Goal: Task Accomplishment & Management: Manage account settings

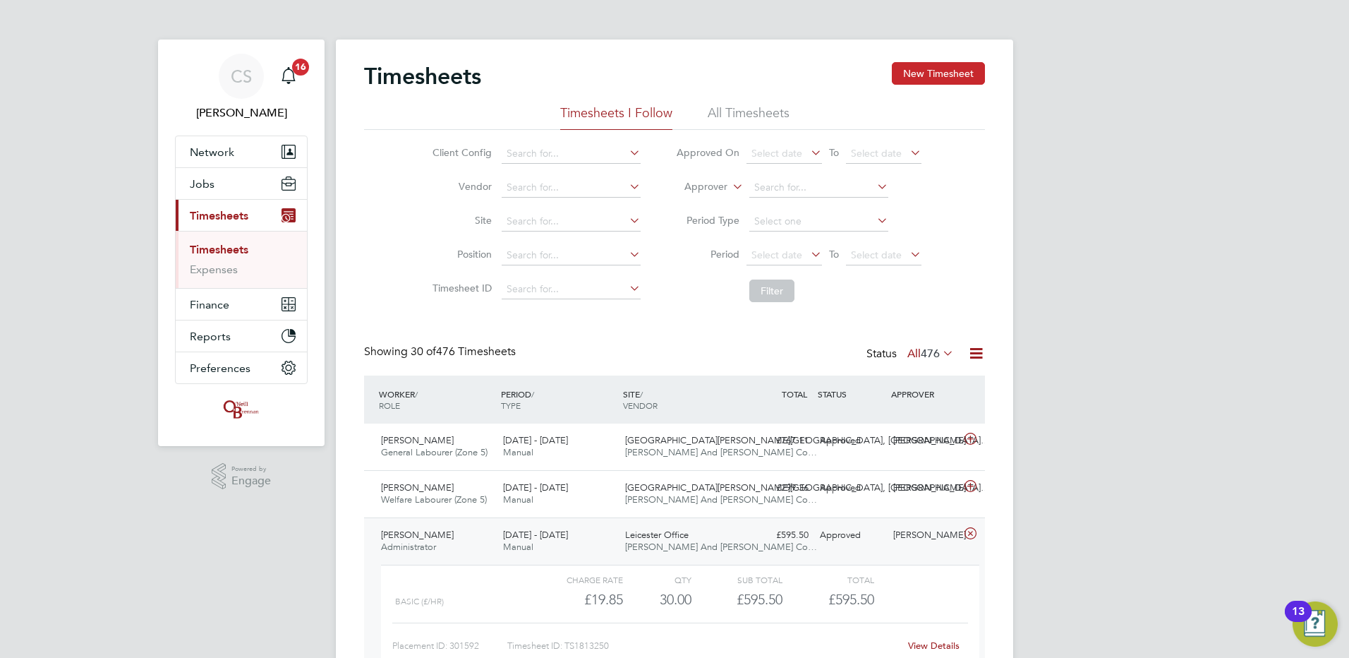
click at [965, 73] on button "New Timesheet" at bounding box center [938, 73] width 93 height 23
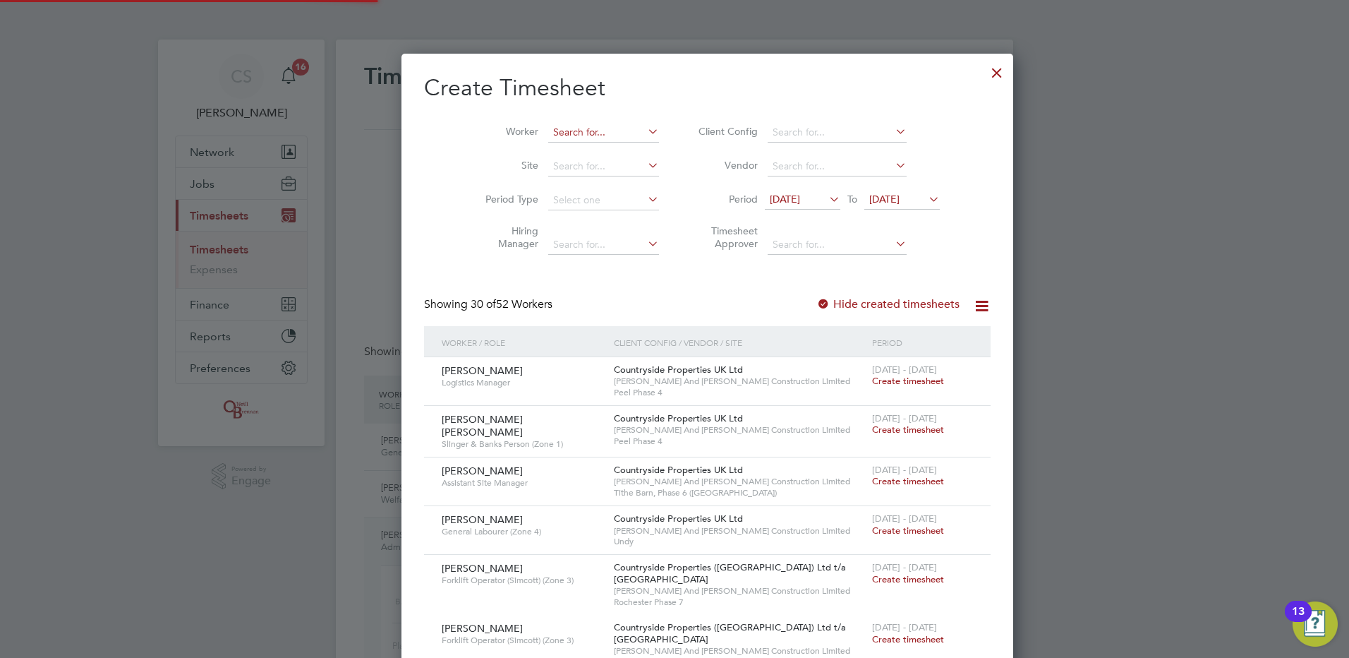
click at [573, 132] on input at bounding box center [603, 133] width 111 height 20
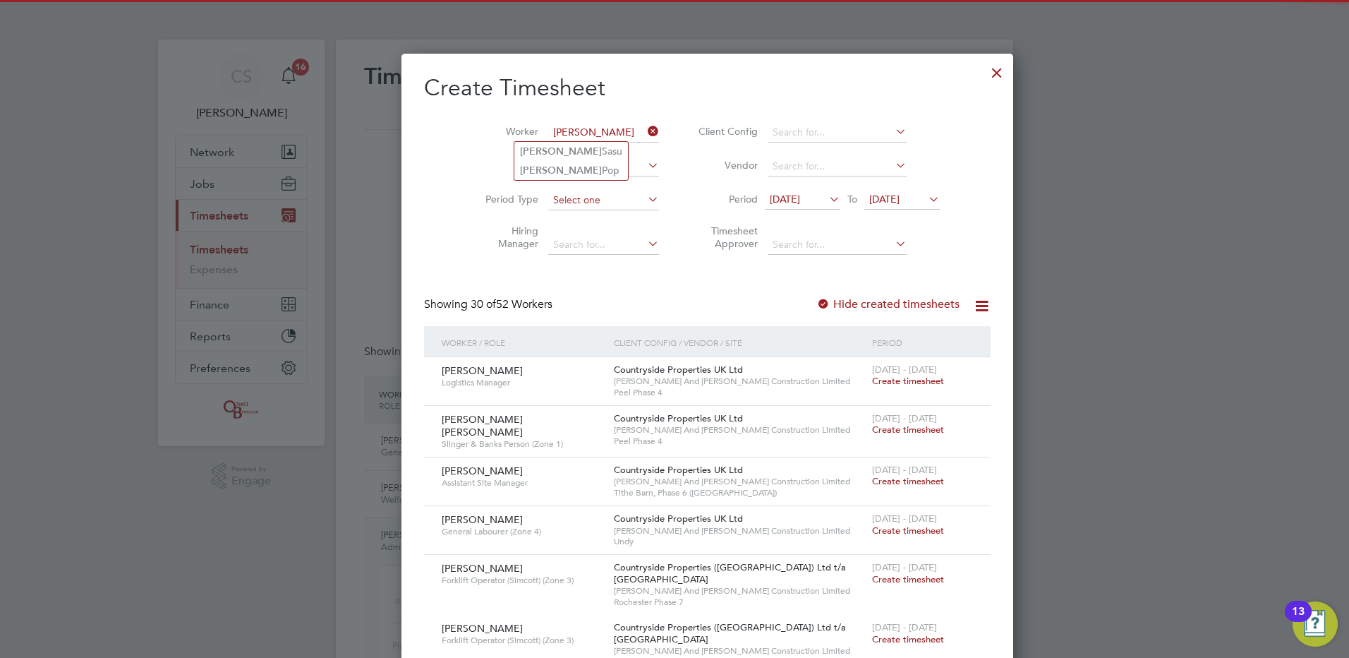
drag, startPoint x: 576, startPoint y: 168, endPoint x: 592, endPoint y: 200, distance: 35.7
click at [576, 167] on li "[PERSON_NAME]" at bounding box center [571, 170] width 114 height 19
type input "[PERSON_NAME]"
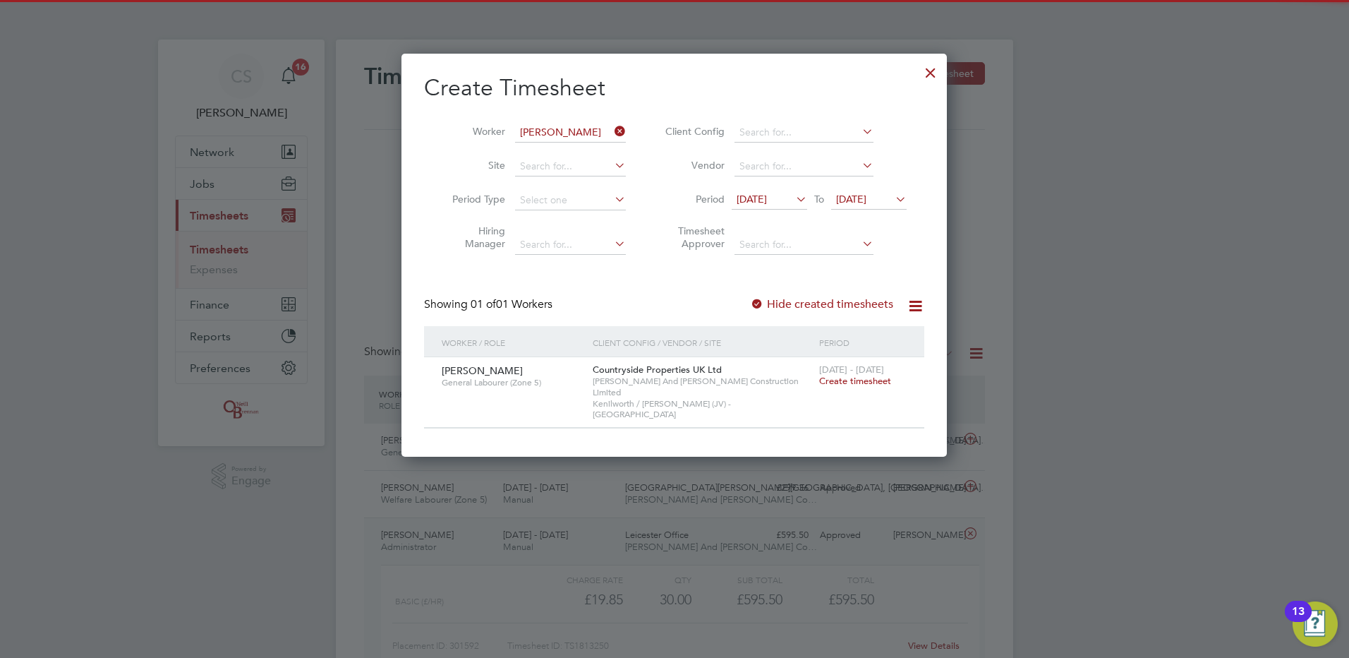
click at [842, 380] on span "Create timesheet" at bounding box center [855, 381] width 72 height 12
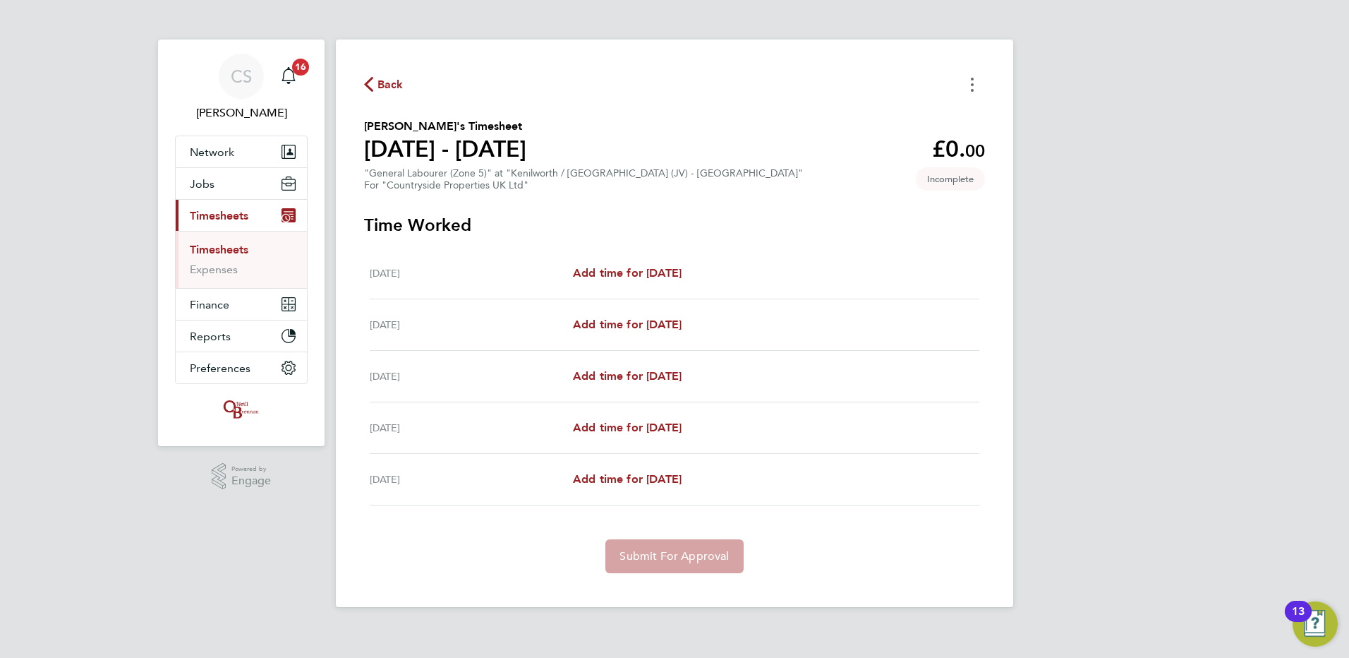
click at [963, 90] on button "Timesheets Menu" at bounding box center [971, 84] width 25 height 22
click at [1142, 128] on div "CS [PERSON_NAME] Notifications 16 Applications: Network Team Members Businesses…" at bounding box center [674, 314] width 1349 height 629
click at [402, 92] on span "Back" at bounding box center [390, 84] width 26 height 17
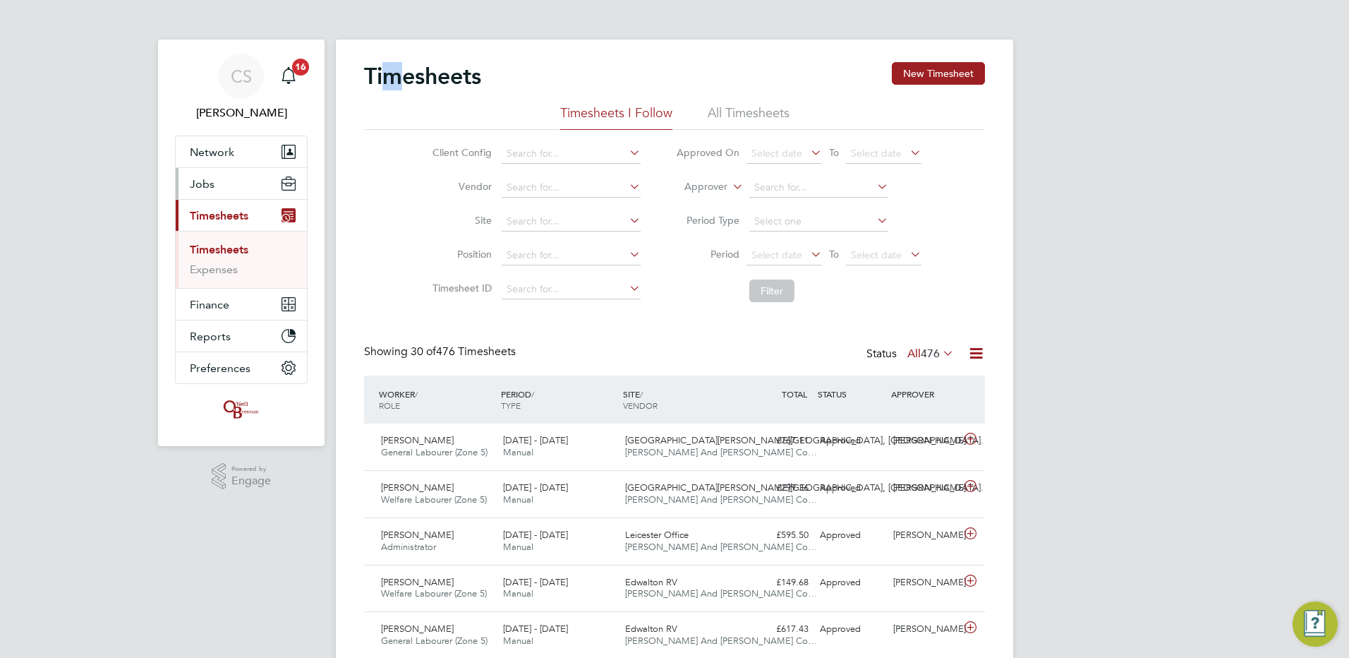
click at [212, 188] on span "Jobs" at bounding box center [202, 183] width 25 height 13
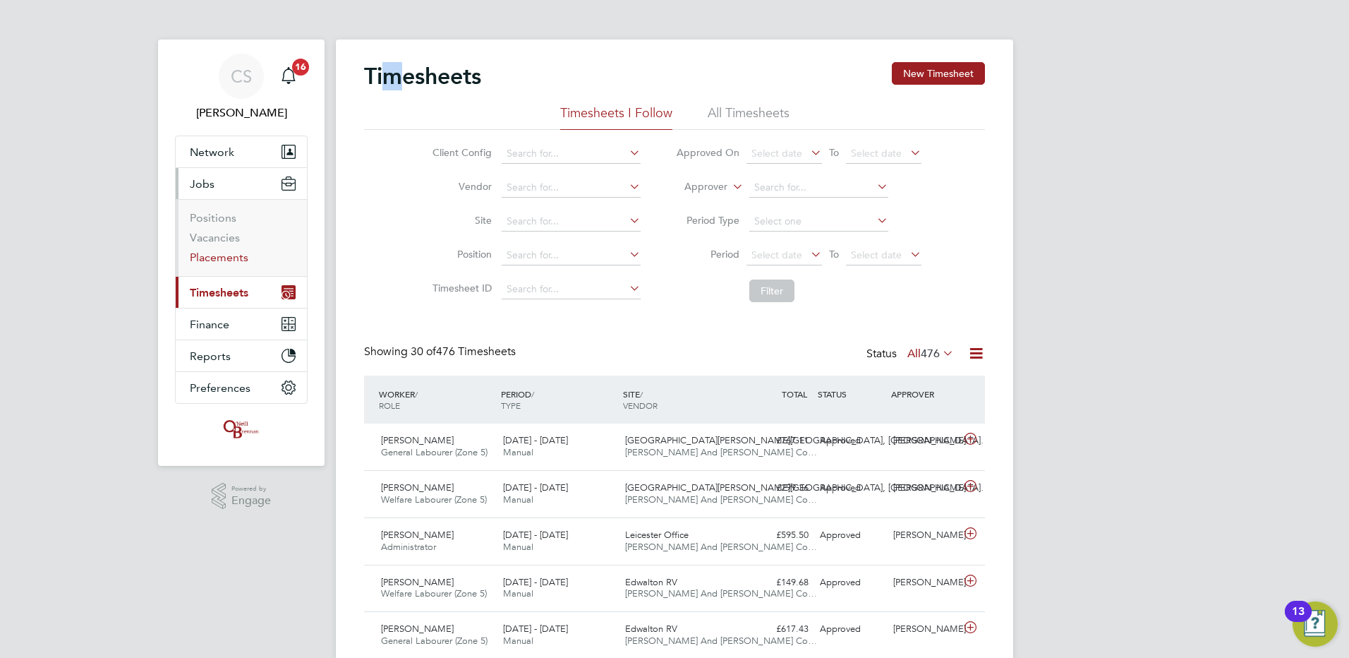
click at [231, 256] on link "Placements" at bounding box center [219, 256] width 59 height 13
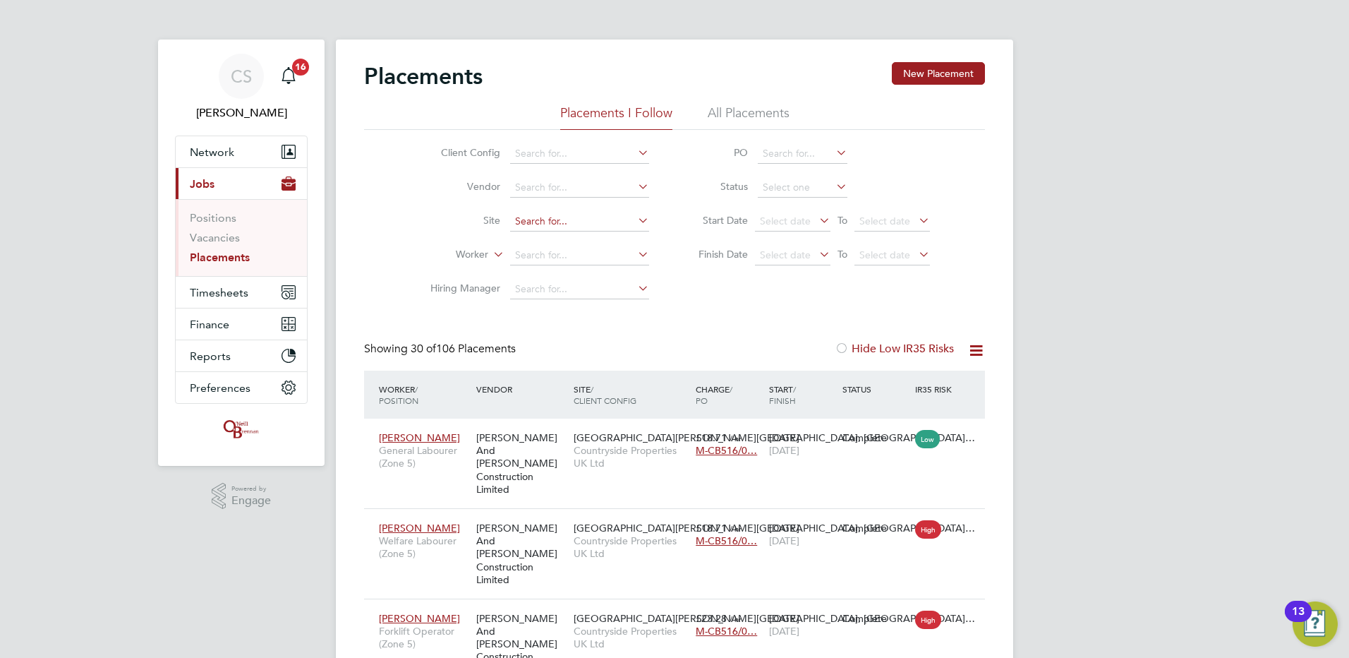
click at [537, 221] on input at bounding box center [579, 222] width 139 height 20
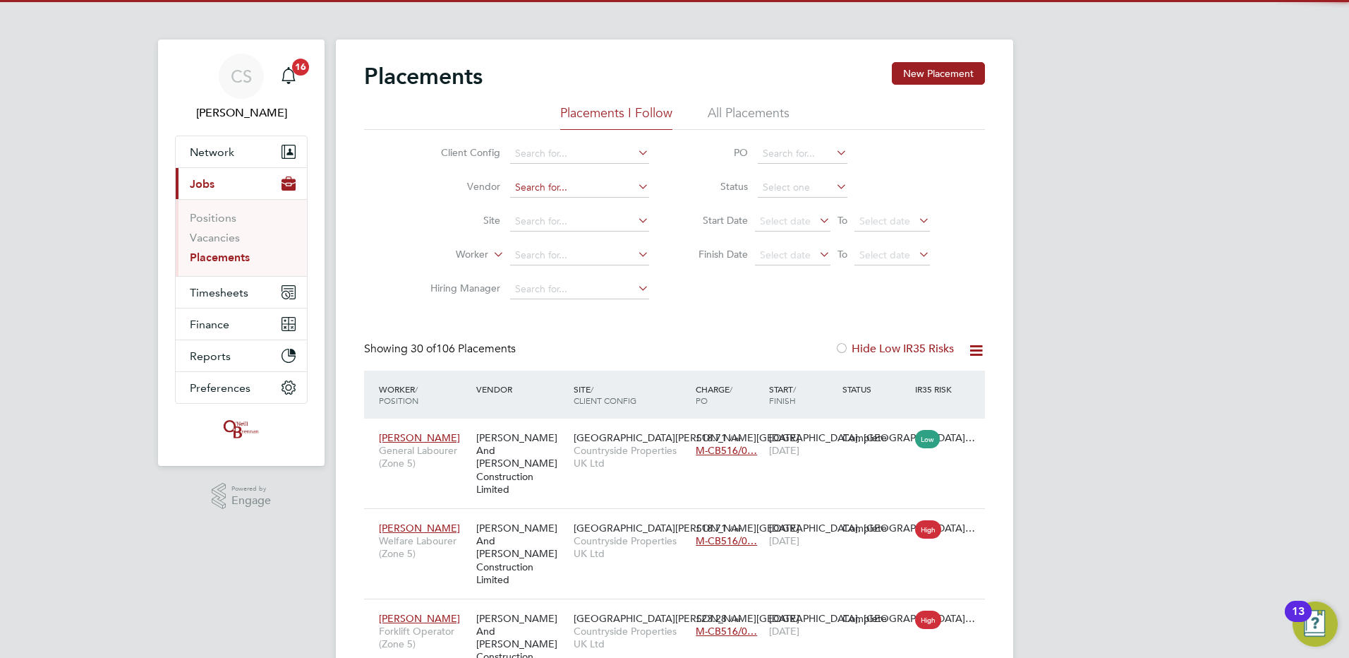
click at [538, 181] on input at bounding box center [579, 188] width 139 height 20
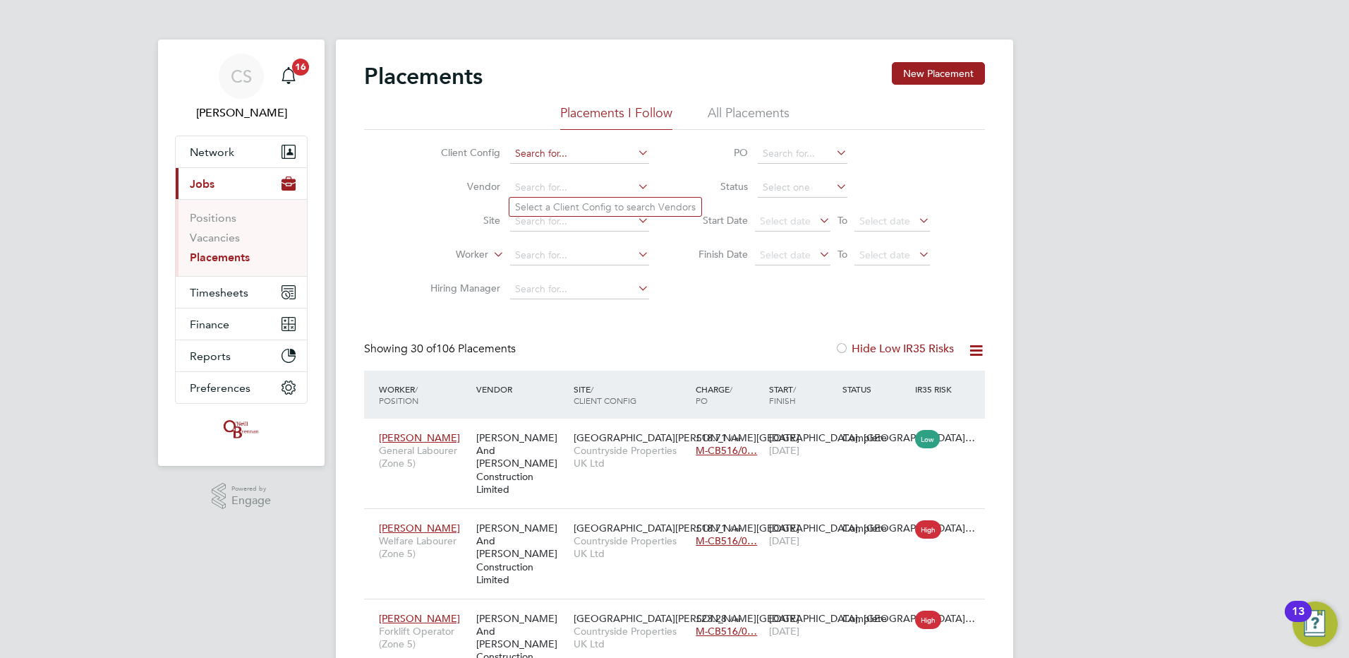
click at [553, 157] on input at bounding box center [579, 154] width 139 height 20
click at [541, 262] on li "[PERSON_NAME] - Eastern" at bounding box center [689, 268] width 361 height 19
type input "[PERSON_NAME] - Eastern"
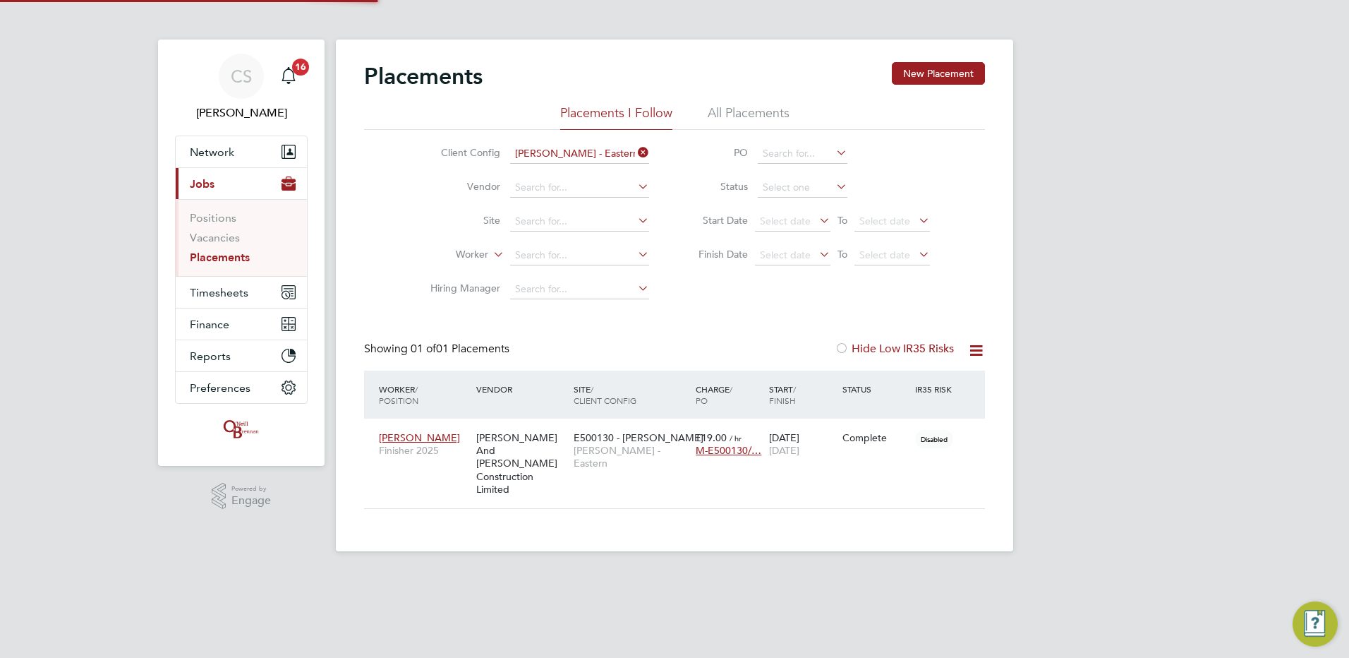
click at [420, 251] on label "Worker" at bounding box center [447, 255] width 81 height 14
click at [531, 249] on input at bounding box center [579, 256] width 139 height 20
click at [635, 151] on icon at bounding box center [635, 153] width 0 height 20
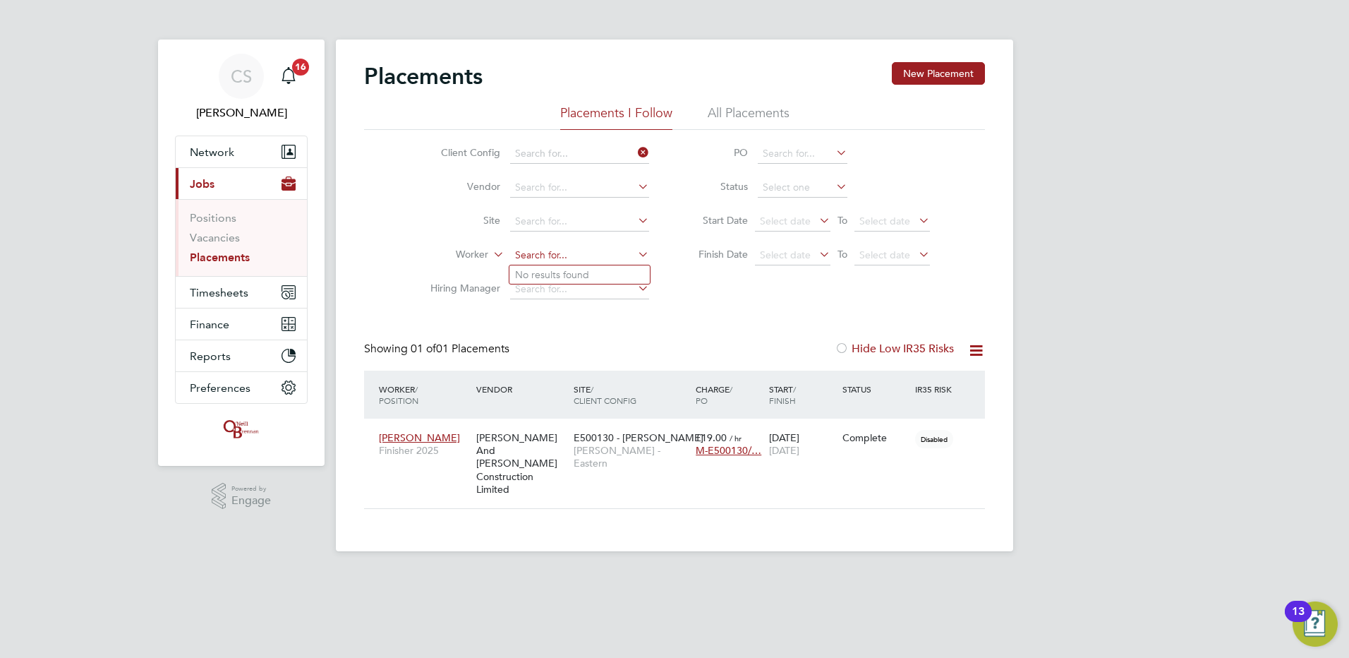
click at [534, 259] on input at bounding box center [579, 256] width 139 height 20
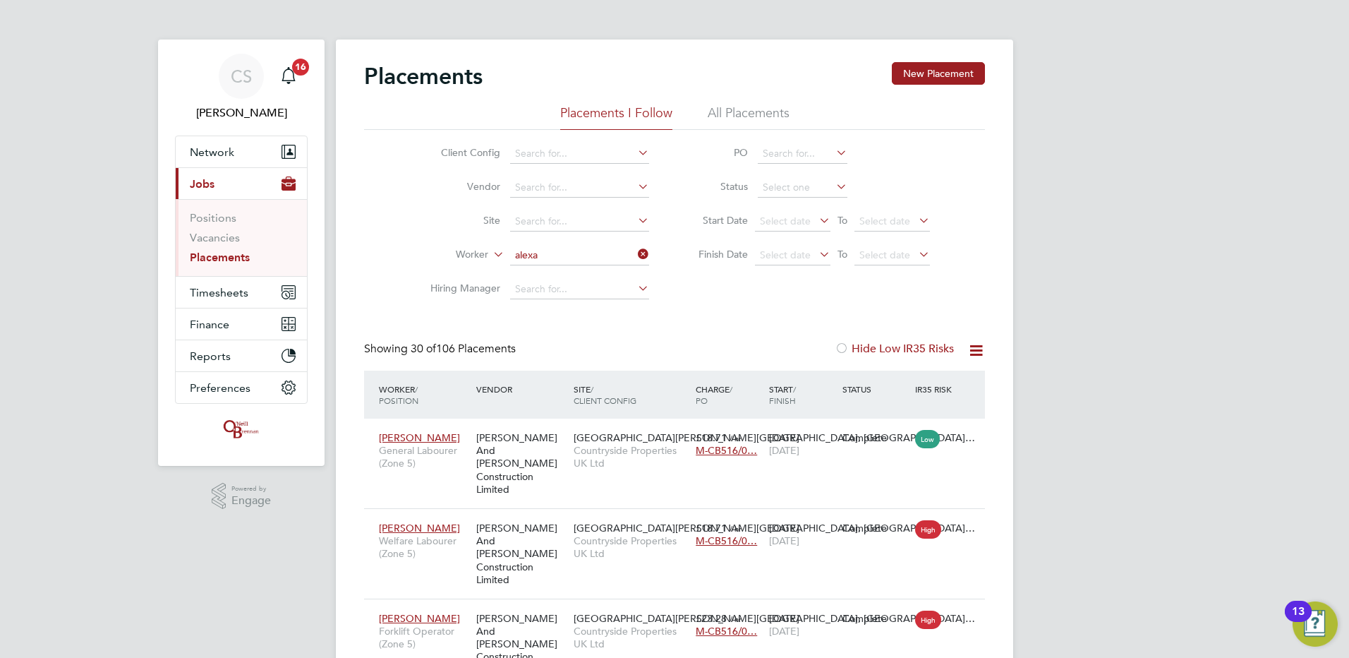
click at [588, 286] on li "Alexa ndru Pop" at bounding box center [585, 293] width 152 height 19
type input "[PERSON_NAME]"
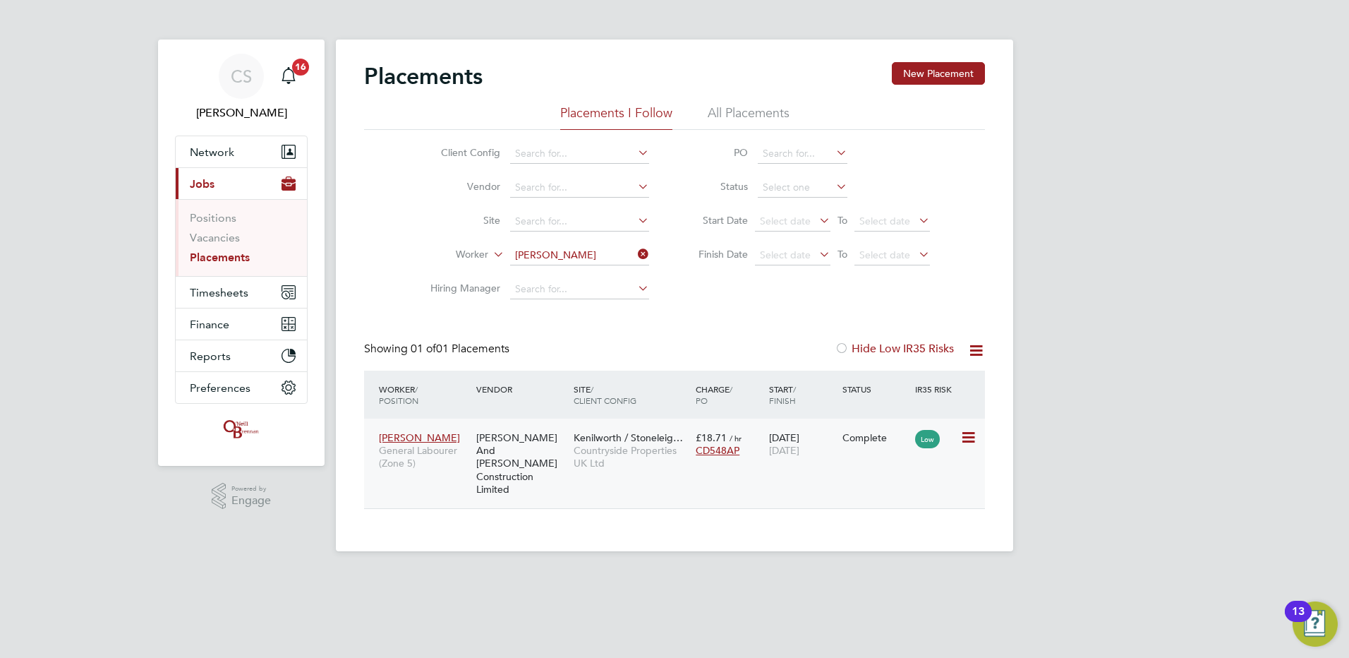
click at [799, 456] on span "[DATE]" at bounding box center [784, 450] width 30 height 13
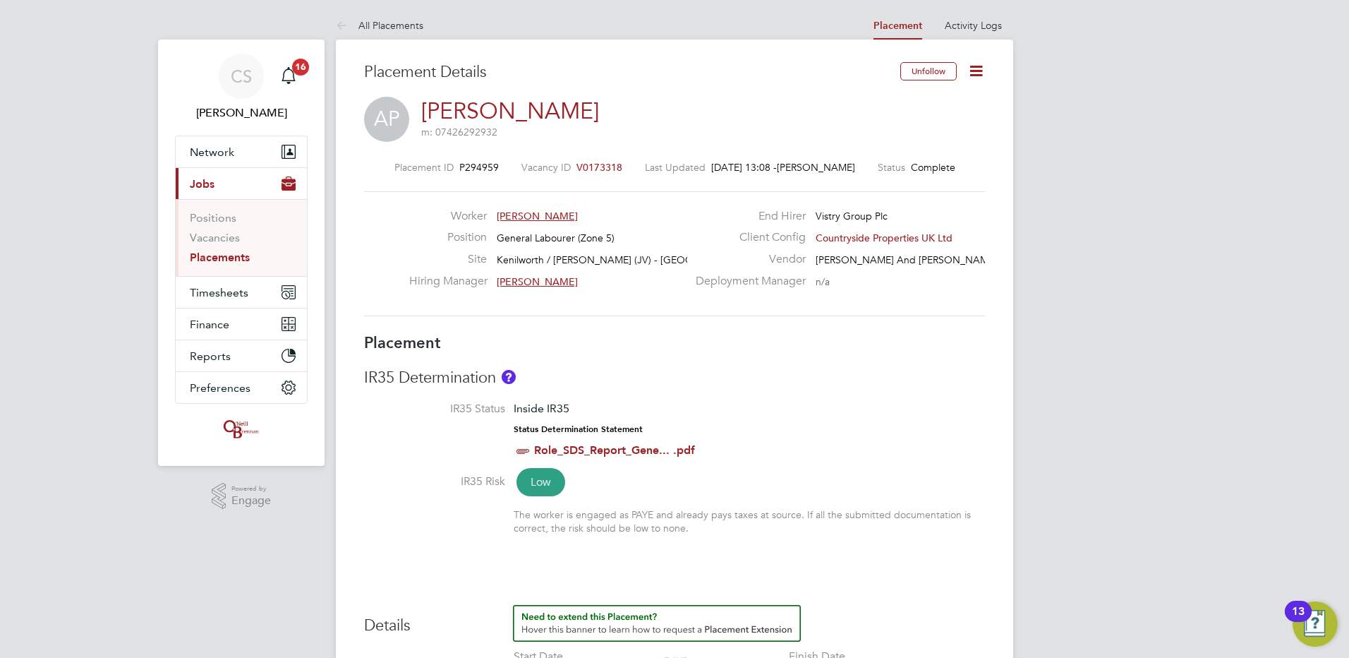
drag, startPoint x: 1049, startPoint y: 248, endPoint x: 947, endPoint y: 302, distance: 115.5
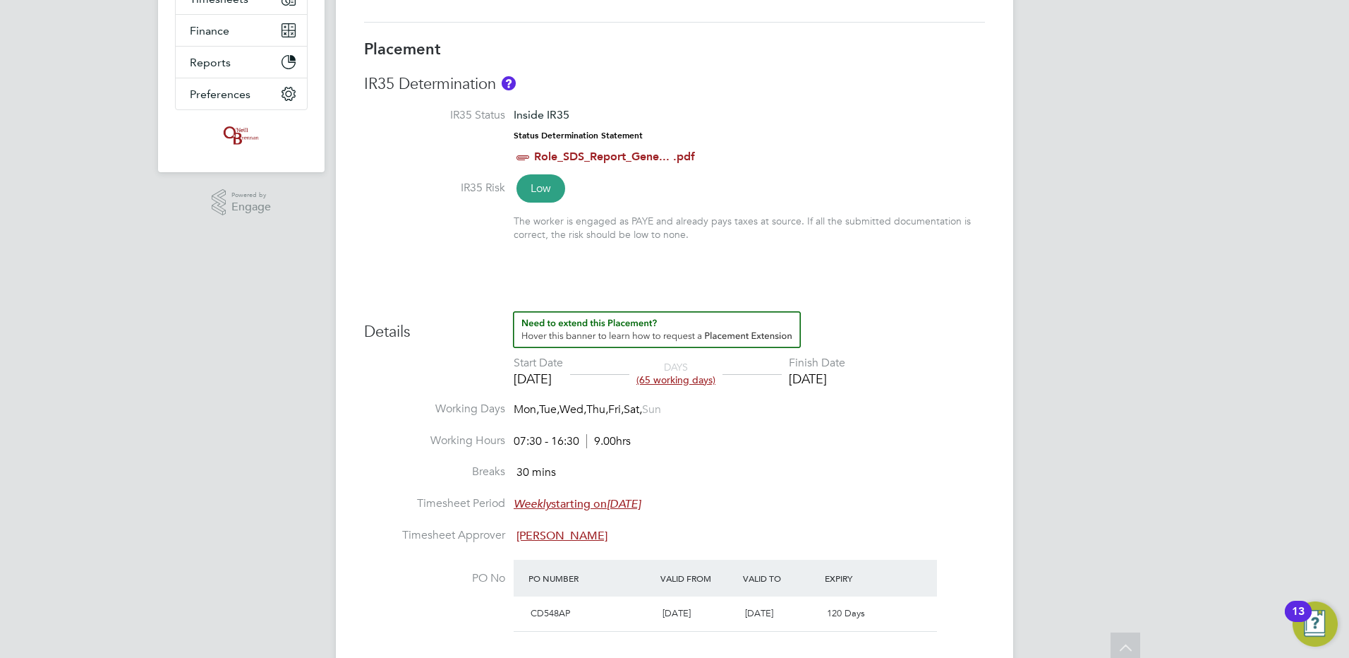
scroll to position [564, 0]
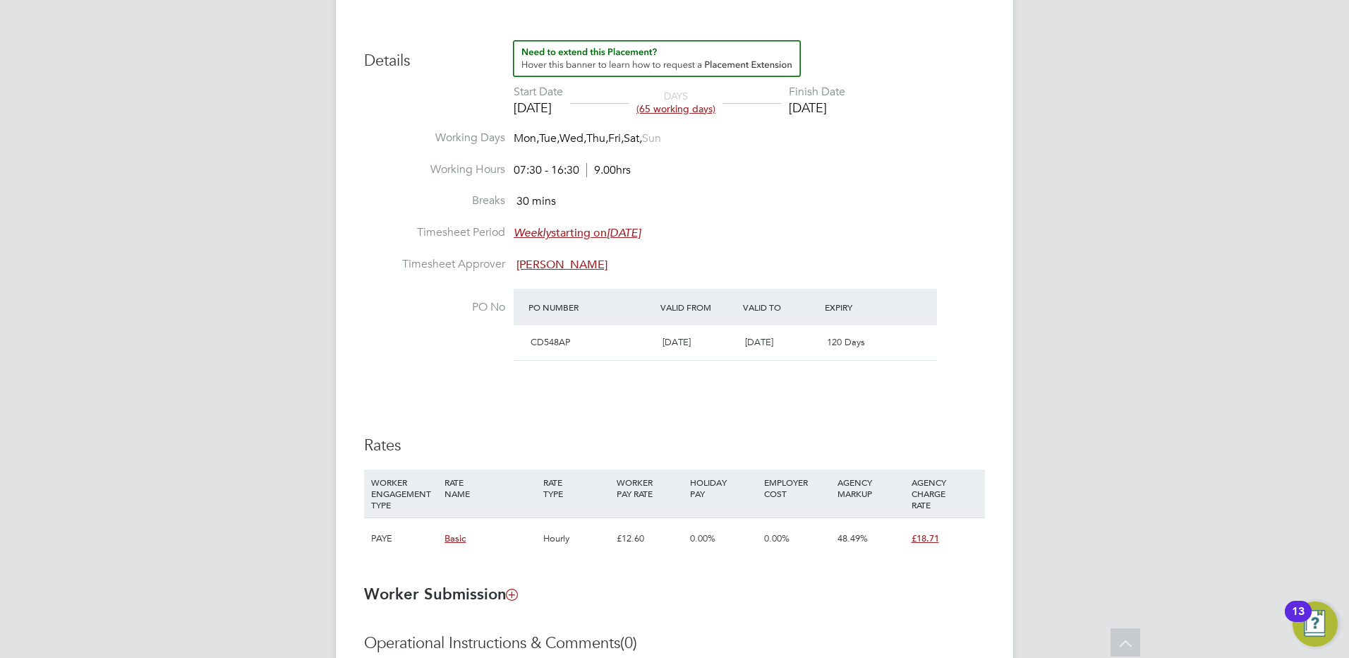
drag, startPoint x: 672, startPoint y: 339, endPoint x: 815, endPoint y: 336, distance: 143.2
click at [815, 336] on div "CD548AP 23 Jun 2025 31 Dec 2025 120 Days" at bounding box center [725, 342] width 423 height 35
drag, startPoint x: 815, startPoint y: 336, endPoint x: 863, endPoint y: 341, distance: 48.3
click at [860, 339] on span "120 Days" at bounding box center [846, 342] width 38 height 12
drag, startPoint x: 859, startPoint y: 338, endPoint x: 719, endPoint y: 350, distance: 140.2
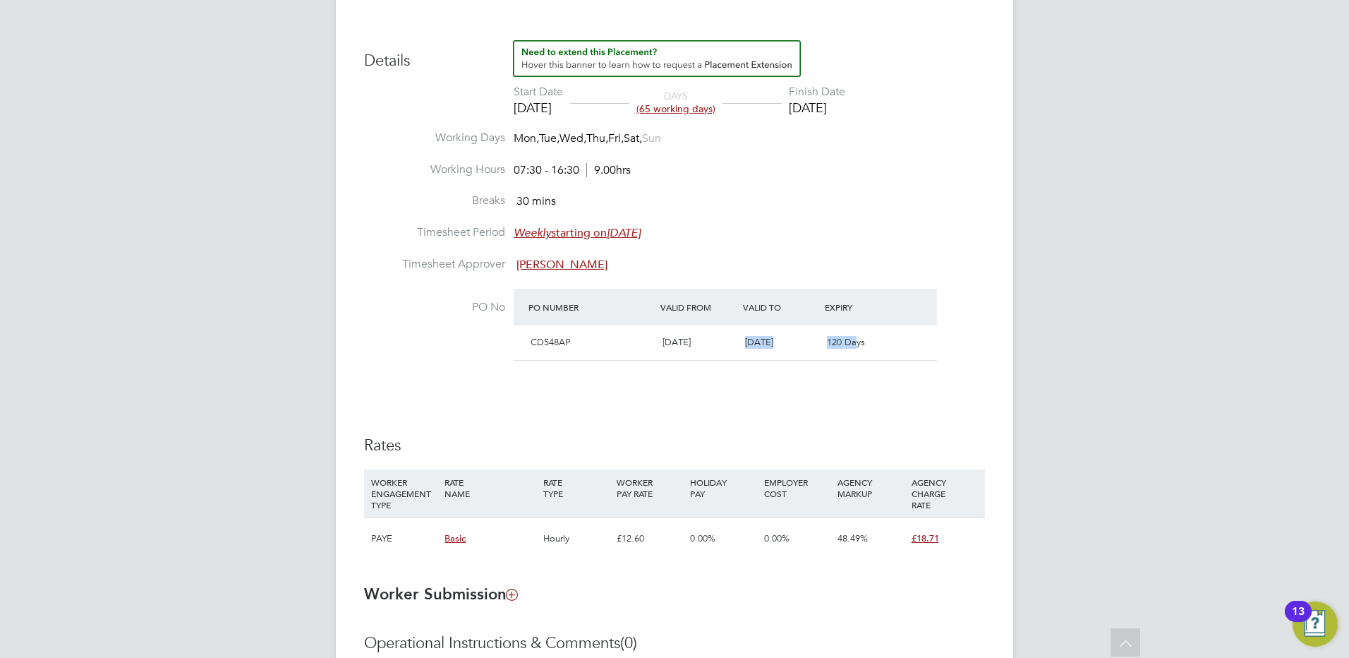
click at [719, 350] on div "CD548AP 23 Jun 2025 31 Dec 2025 120 Days" at bounding box center [725, 342] width 423 height 35
drag, startPoint x: 719, startPoint y: 350, endPoint x: 762, endPoint y: 349, distance: 43.0
click at [762, 349] on div "31 Dec 2025" at bounding box center [780, 342] width 83 height 23
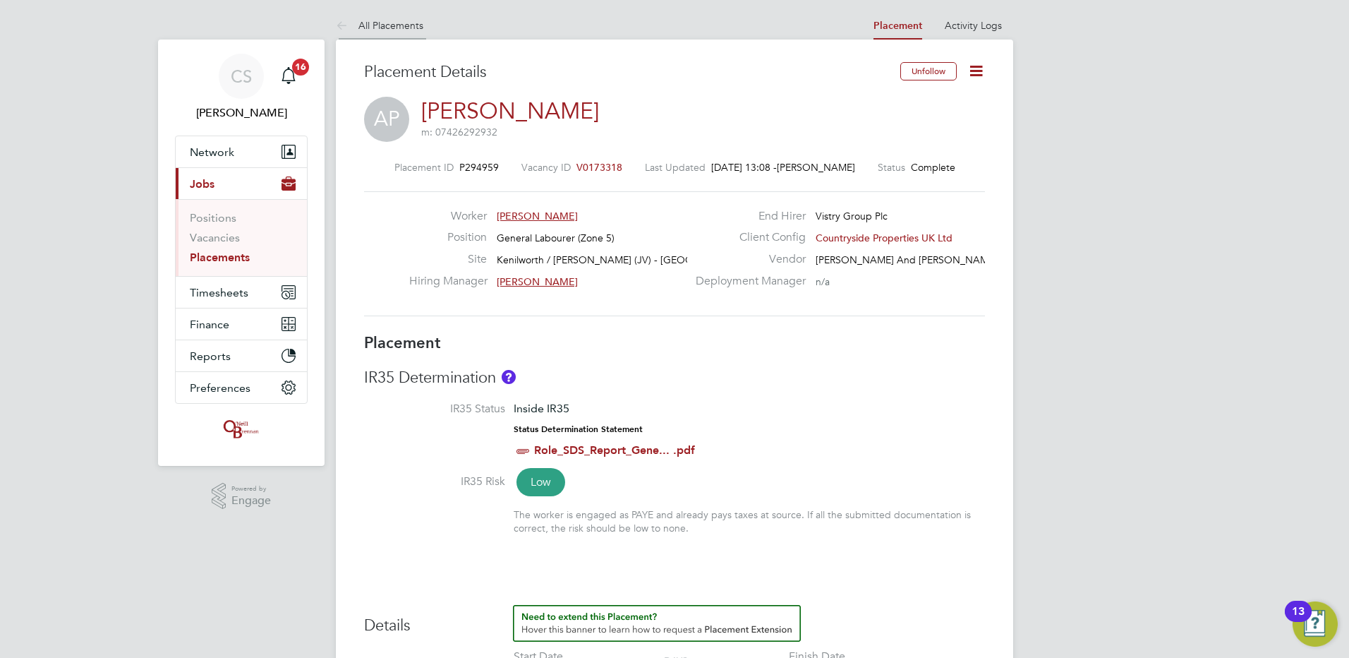
click at [391, 30] on link "All Placements" at bounding box center [379, 25] width 87 height 13
